Goal: Transaction & Acquisition: Book appointment/travel/reservation

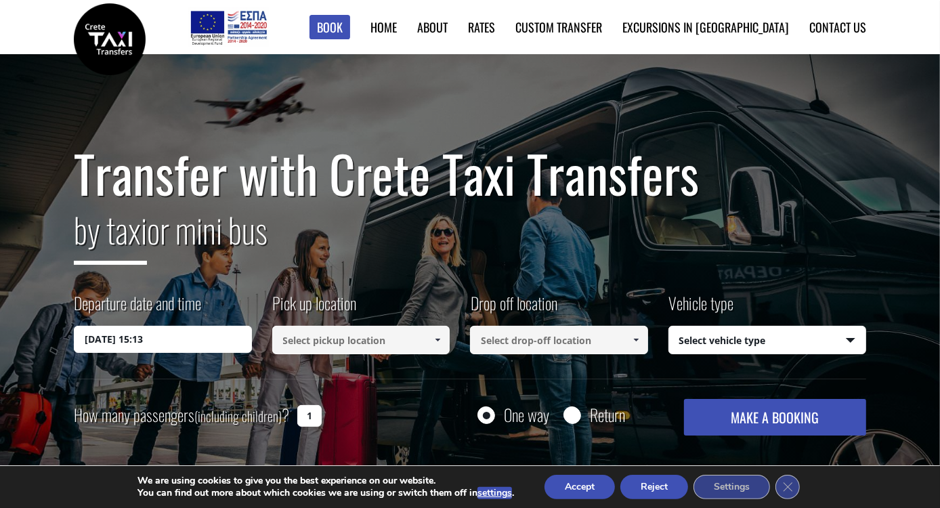
click at [179, 338] on input "18/08/2025 15:13" at bounding box center [163, 339] width 178 height 27
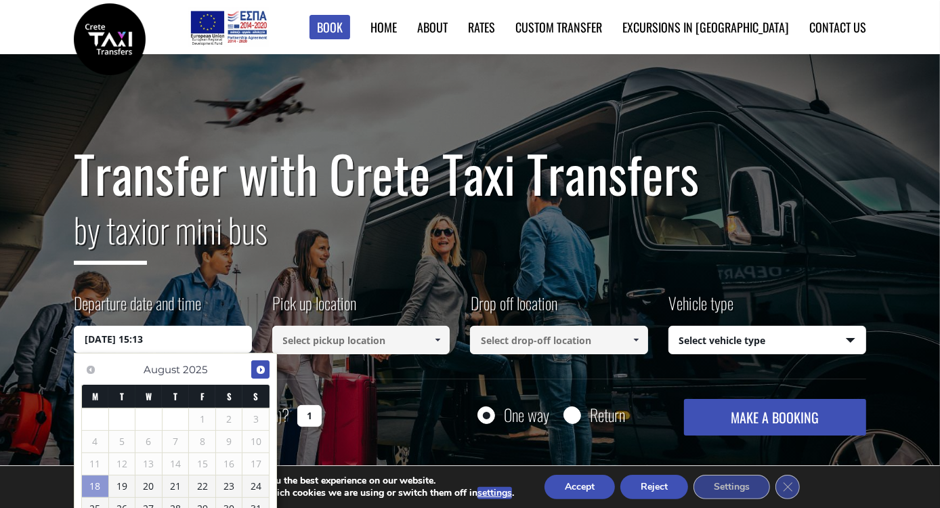
click at [255, 368] on span "Next" at bounding box center [260, 369] width 11 height 11
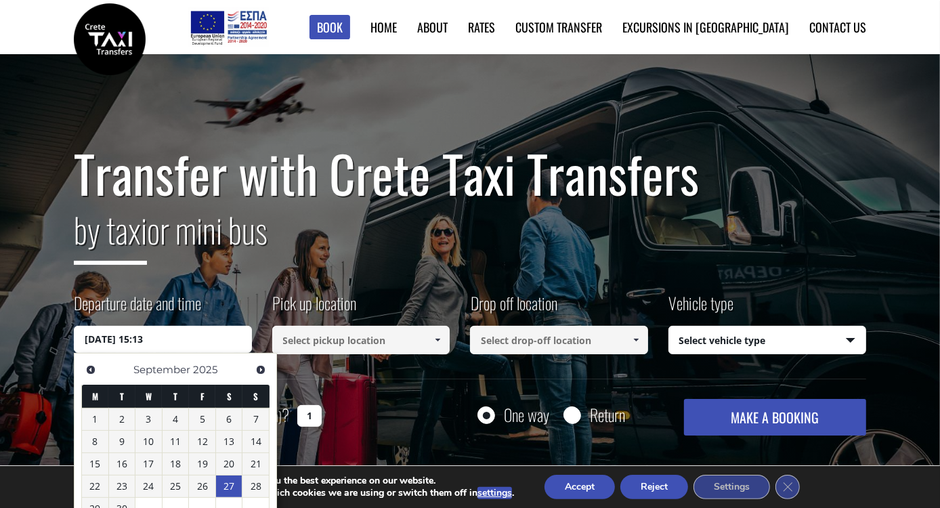
click at [231, 485] on link "27" at bounding box center [229, 486] width 26 height 22
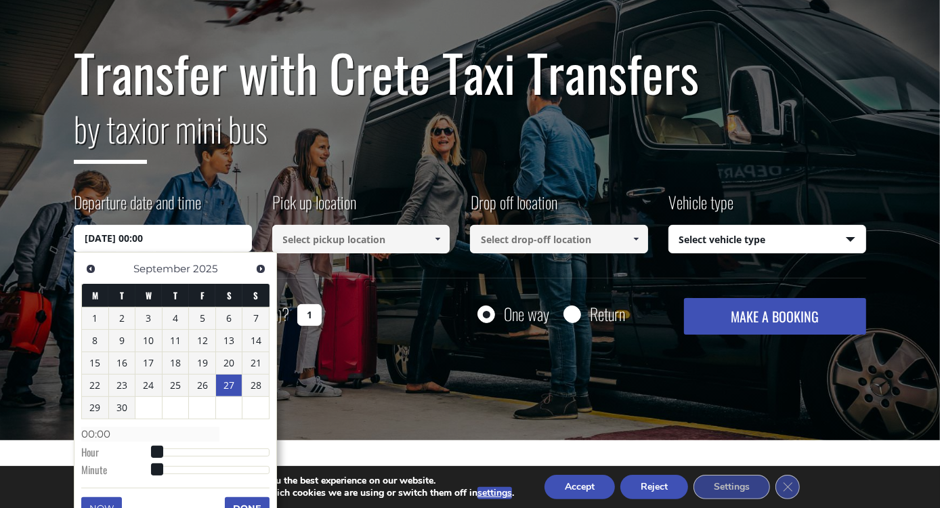
scroll to position [135, 0]
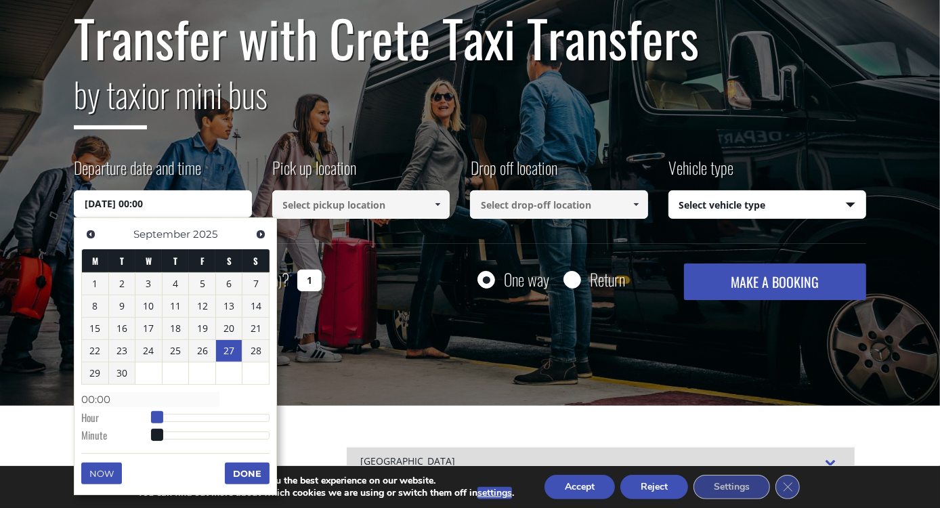
type input "27/09/2025 01:00"
type input "01:00"
type input "27/09/2025 02:00"
type input "02:00"
type input "27/09/2025 03:00"
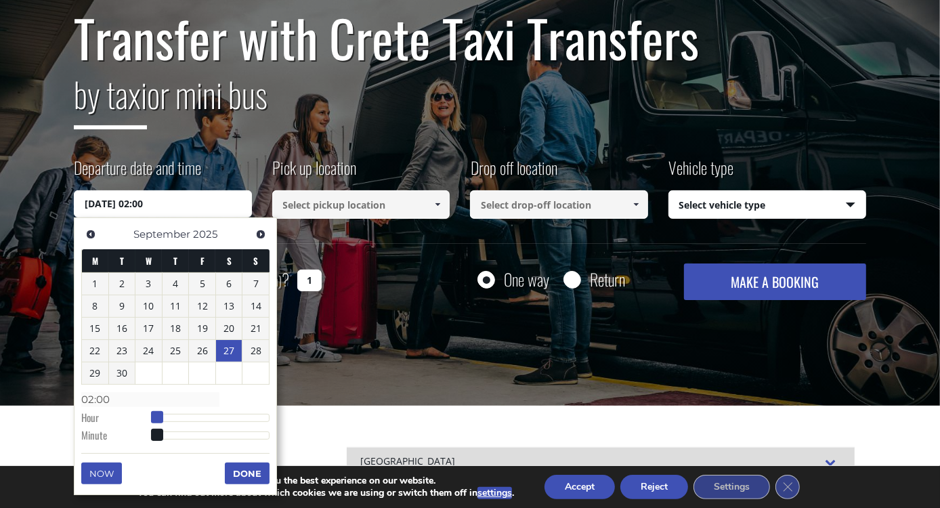
type input "03:00"
type input "27/09/2025 04:00"
type input "04:00"
type input "27/09/2025 05:00"
type input "05:00"
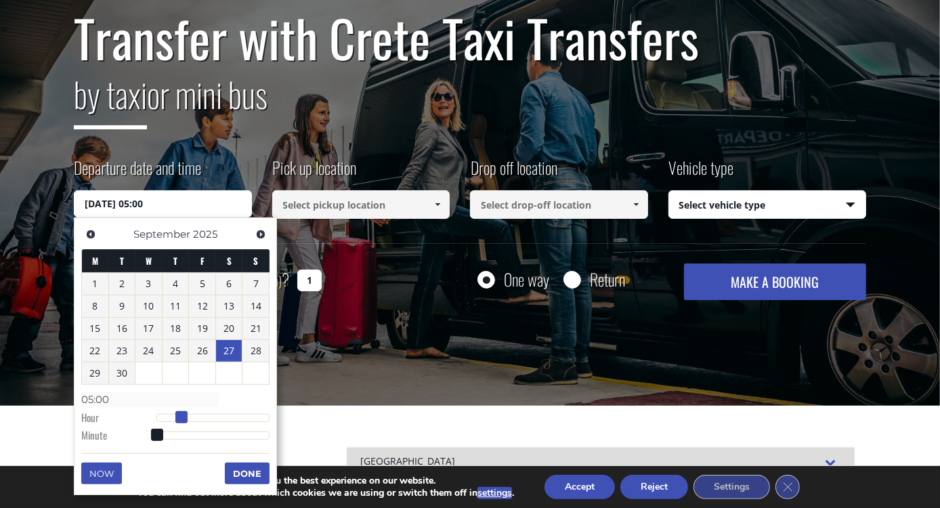
type input "27/09/2025 06:00"
type input "06:00"
type input "27/09/2025 07:00"
type input "07:00"
type input "27/09/2025 08:00"
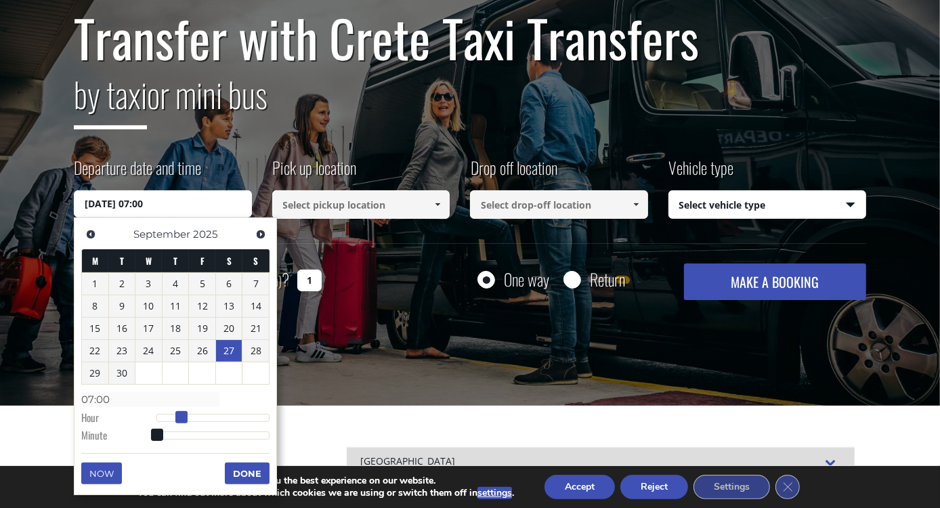
type input "08:00"
type input "27/09/2025 09:00"
type input "09:00"
type input "27/09/2025 10:00"
type input "10:00"
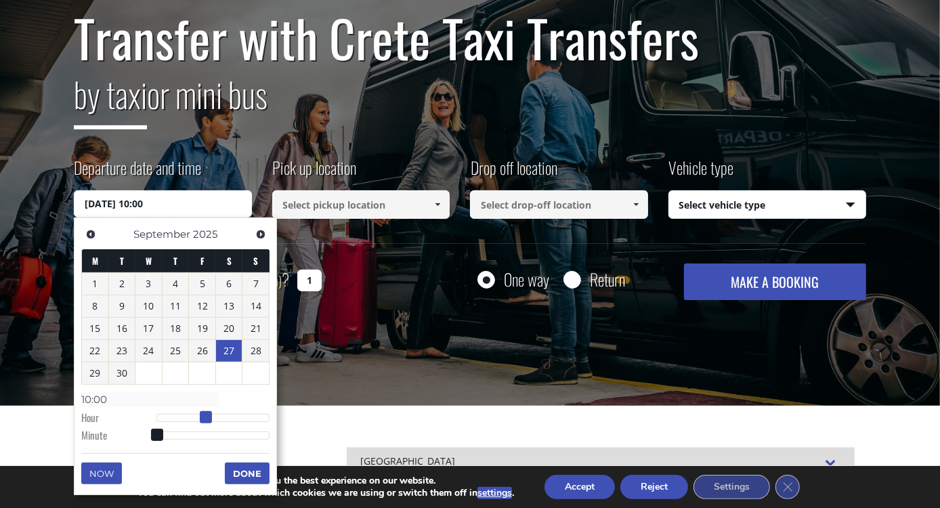
type input "27/09/2025 11:00"
type input "11:00"
drag, startPoint x: 155, startPoint y: 414, endPoint x: 210, endPoint y: 412, distance: 54.9
click at [210, 412] on span at bounding box center [210, 417] width 12 height 12
click at [243, 468] on button "Done" at bounding box center [247, 473] width 45 height 22
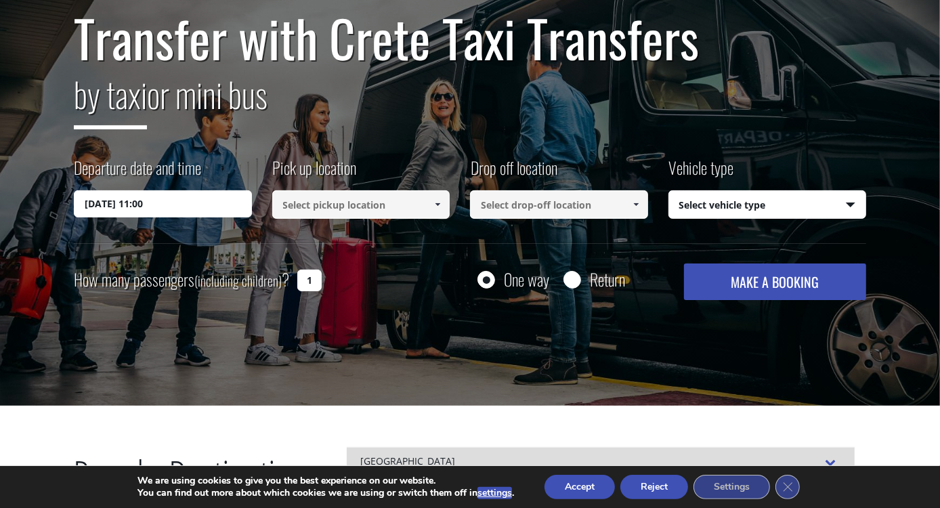
click at [390, 204] on input at bounding box center [361, 204] width 178 height 28
click at [435, 204] on span at bounding box center [437, 204] width 11 height 11
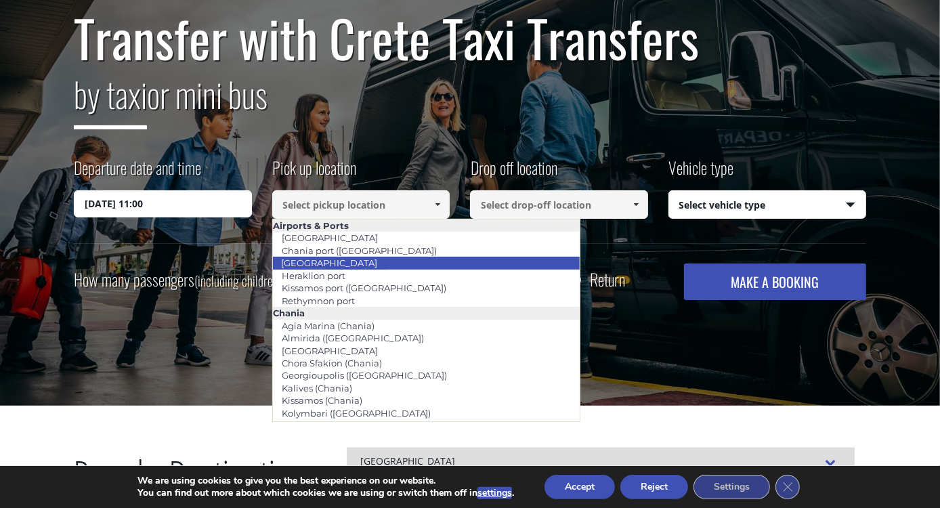
click at [309, 261] on link "[GEOGRAPHIC_DATA]" at bounding box center [329, 262] width 114 height 19
type input "[GEOGRAPHIC_DATA]"
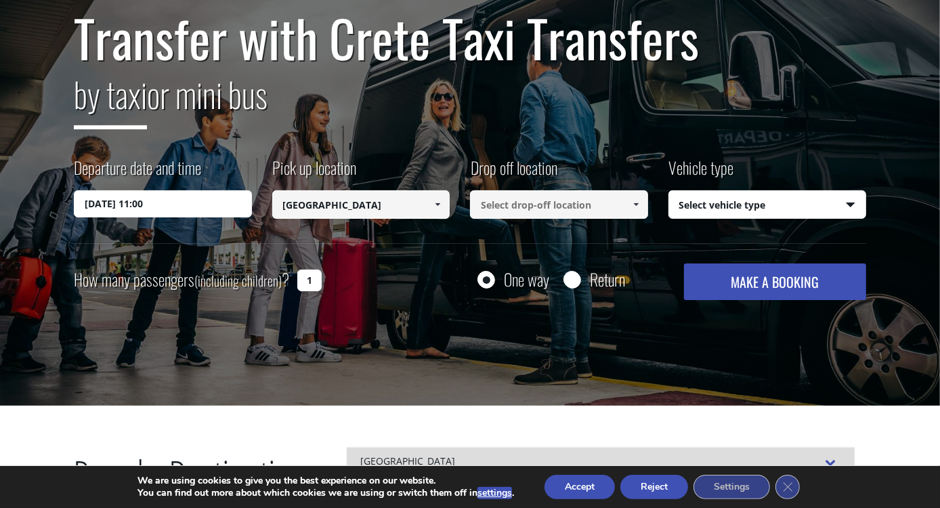
click at [636, 202] on span at bounding box center [635, 204] width 11 height 11
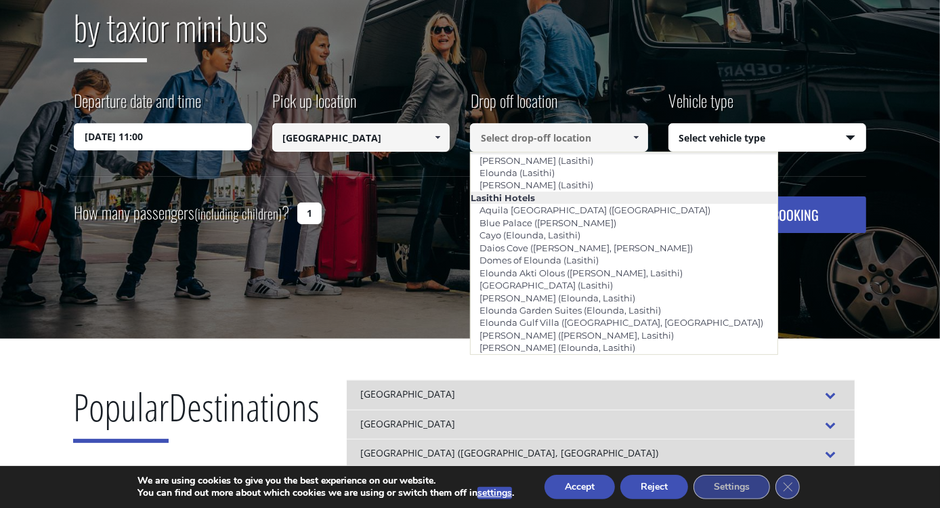
scroll to position [1872, 0]
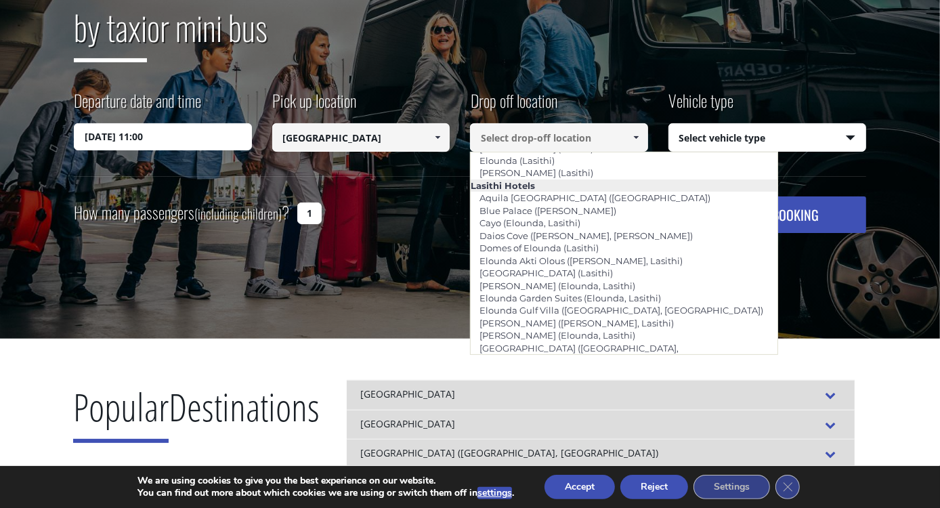
type input "Plakias ([GEOGRAPHIC_DATA])"
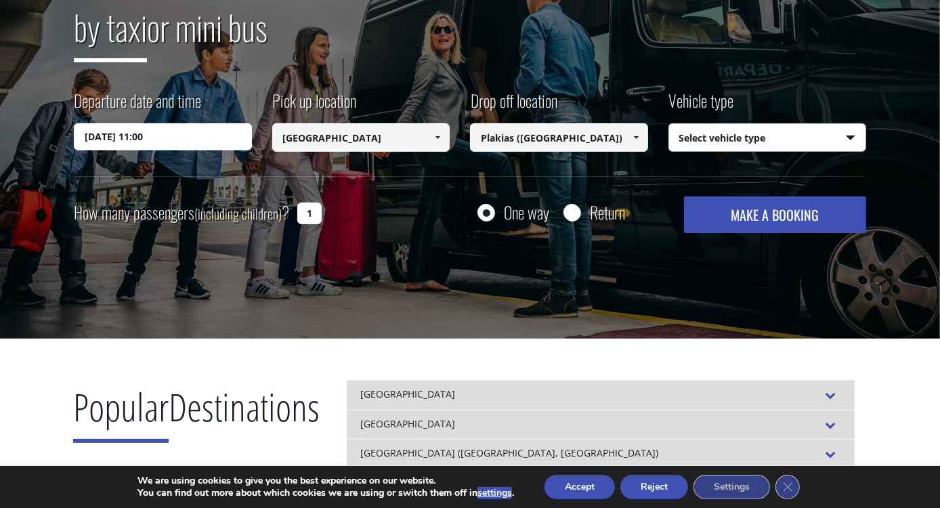
click at [802, 130] on select "Select vehicle type Taxi (4 passengers) Mercedes E Class Mini Van (7 passengers…" at bounding box center [767, 138] width 197 height 28
select select "540"
click at [669, 124] on select "Select vehicle type Taxi (4 passengers) Mercedes E Class Mini Van (7 passengers…" at bounding box center [767, 138] width 197 height 28
click at [314, 211] on input "1" at bounding box center [309, 213] width 24 height 22
type input "2"
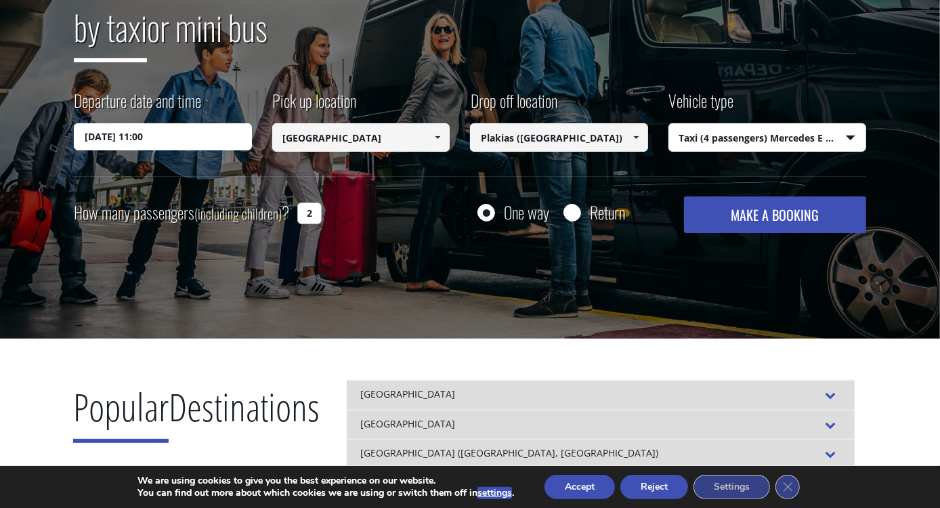
click at [734, 210] on button "MAKE A BOOKING" at bounding box center [775, 214] width 182 height 37
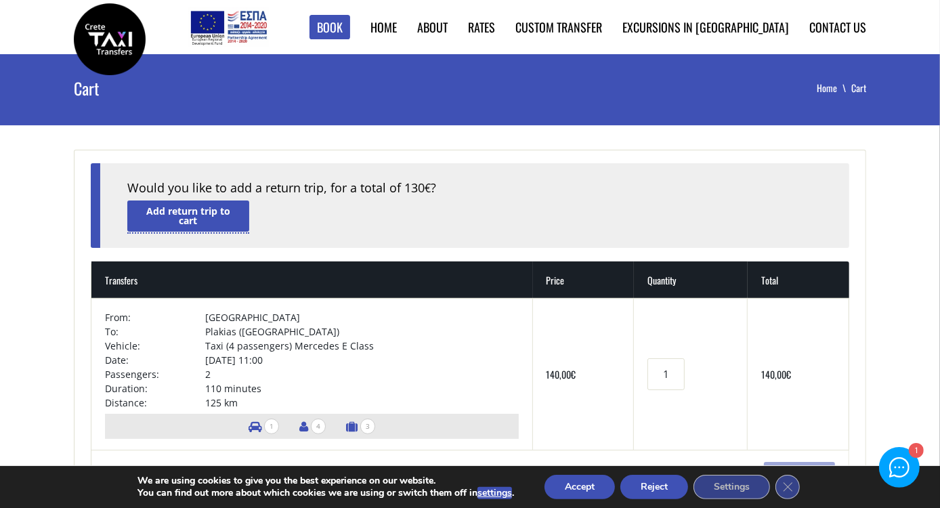
click at [188, 219] on link "Add return trip to cart" at bounding box center [188, 215] width 122 height 30
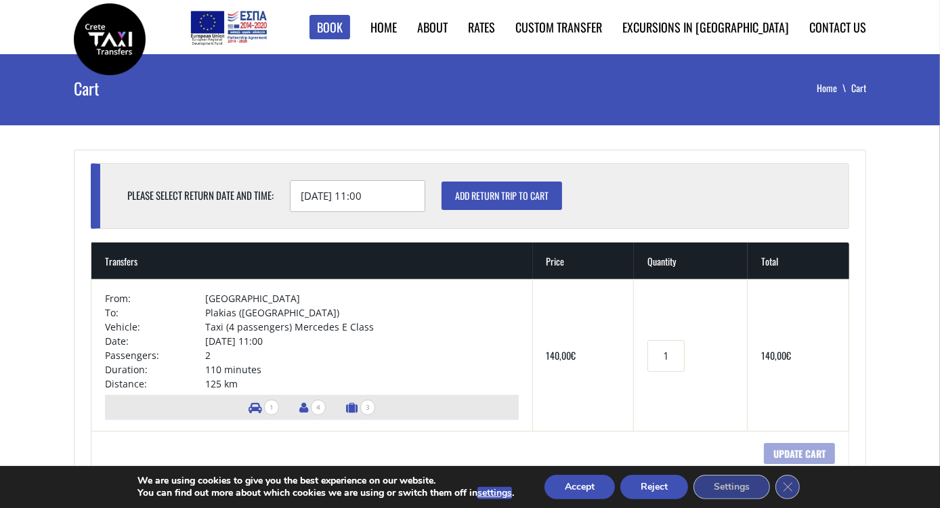
click at [331, 191] on input "28/09/2025 11:00" at bounding box center [357, 196] width 135 height 32
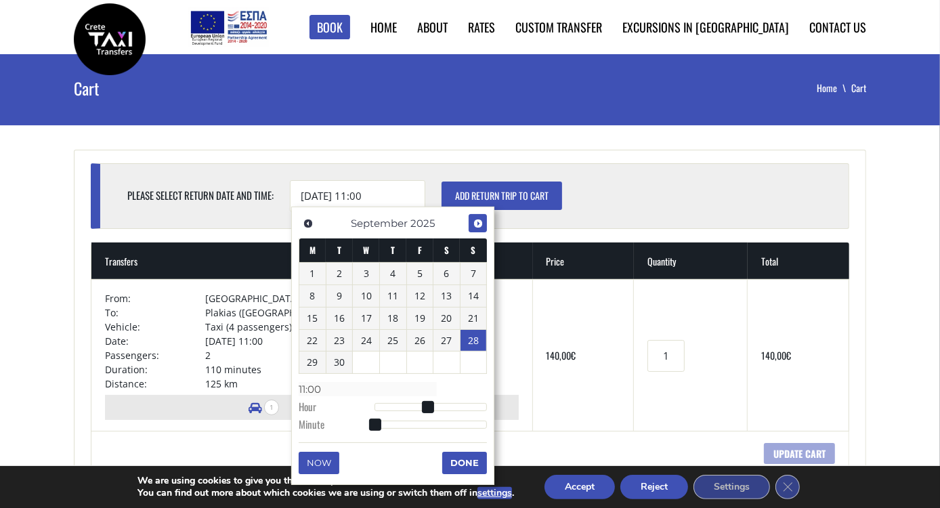
click at [477, 221] on span "Next" at bounding box center [478, 223] width 11 height 11
click at [468, 274] on link "5" at bounding box center [473, 274] width 26 height 22
type input "[DATE] 11:00"
click at [461, 463] on button "Done" at bounding box center [464, 463] width 45 height 22
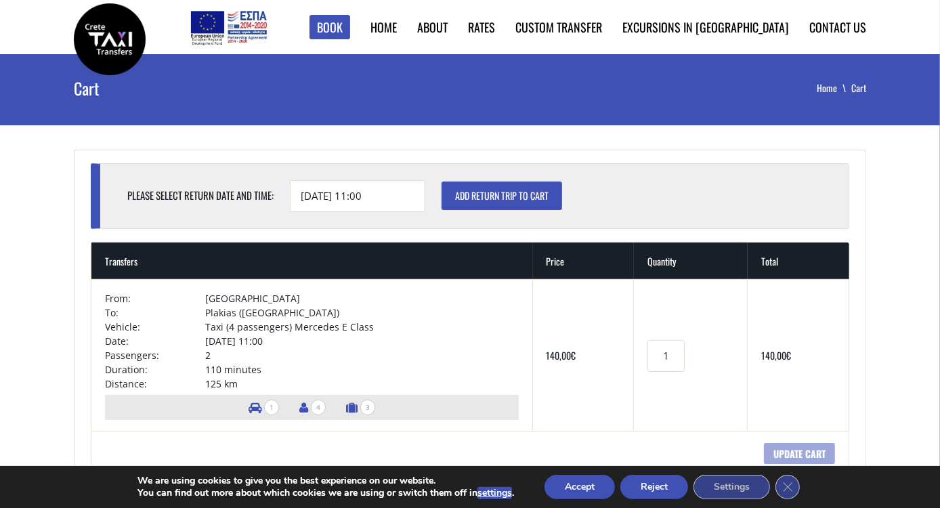
click at [486, 195] on input "Add return trip to cart" at bounding box center [501, 195] width 121 height 28
